Goal: Download file/media

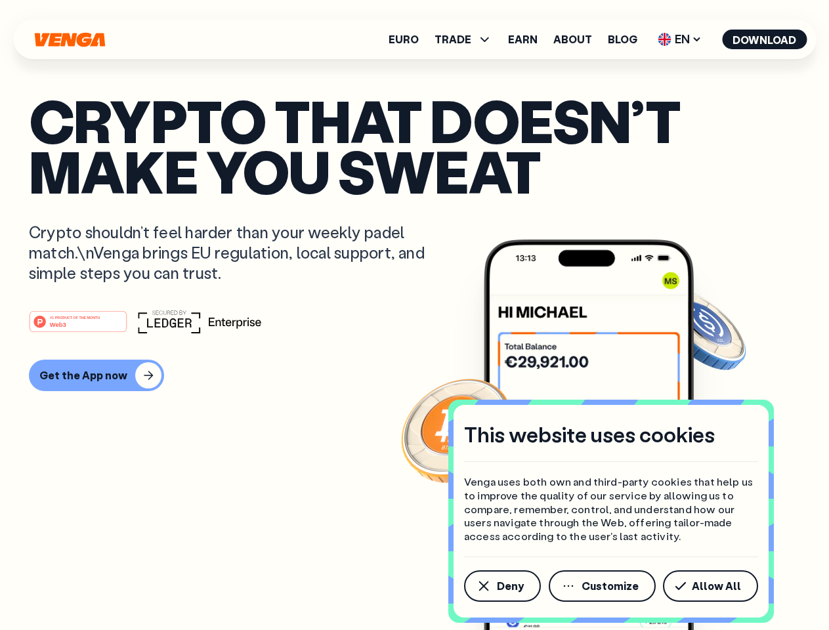
click at [414, 315] on div "#1 PRODUCT OF THE MONTH Web3" at bounding box center [414, 322] width 771 height 24
click at [501, 586] on span "Deny" at bounding box center [510, 586] width 27 height 10
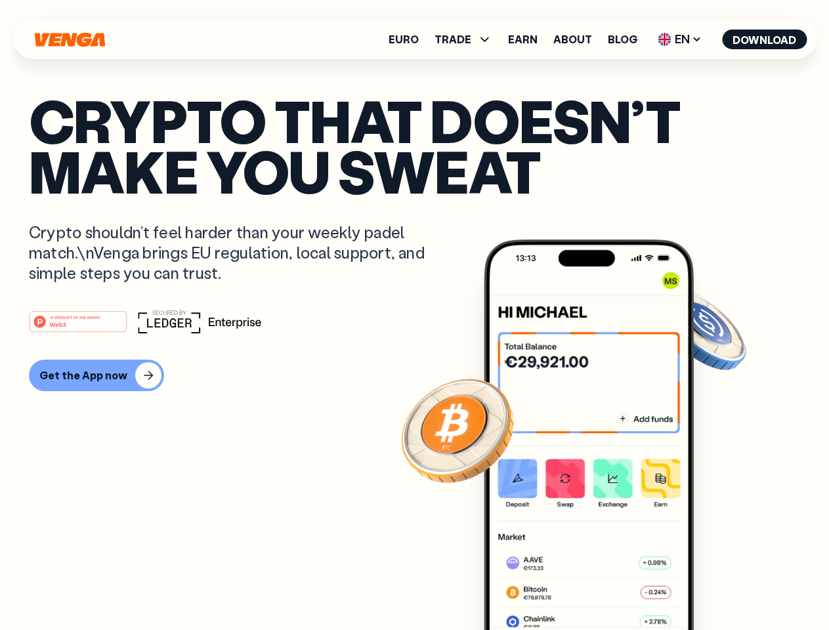
click at [603, 586] on img at bounding box center [589, 460] width 210 height 440
click at [713, 586] on article "Crypto that doesn’t make you sweat Crypto shouldn’t feel harder than your weekl…" at bounding box center [414, 341] width 771 height 492
click at [467, 39] on span "TRADE" at bounding box center [452, 39] width 37 height 10
click at [680, 39] on span "EN" at bounding box center [679, 39] width 53 height 21
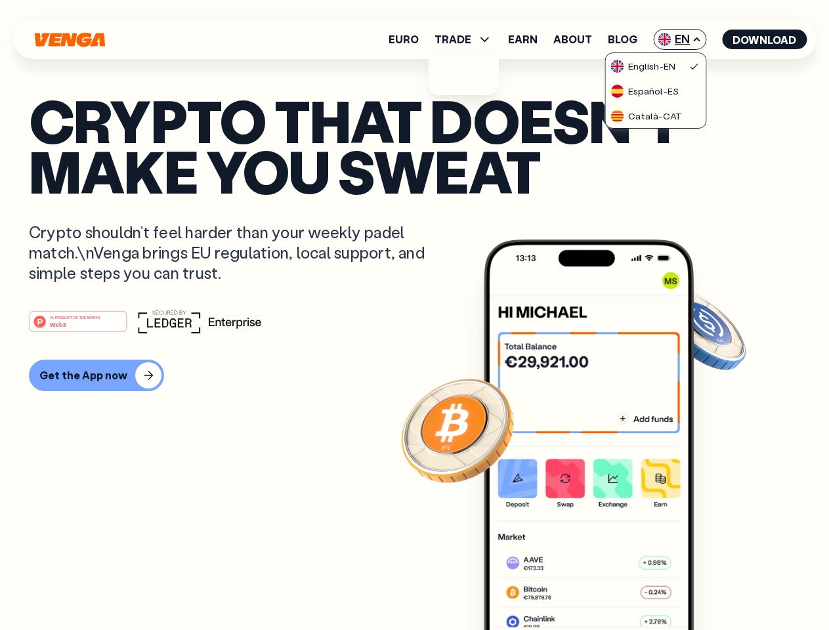
click at [765, 39] on button "Download" at bounding box center [764, 40] width 85 height 20
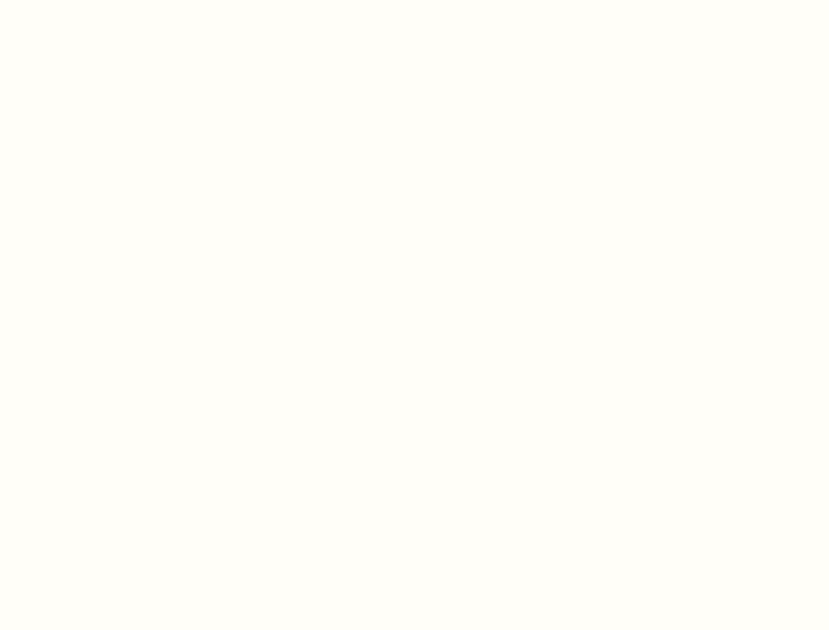
click at [94, 0] on html "This website uses cookies Venga uses both own and third-party cookies that help…" at bounding box center [414, 0] width 829 height 0
click at [80, 0] on html "This website uses cookies Venga uses both own and third-party cookies that help…" at bounding box center [414, 0] width 829 height 0
